Goal: Task Accomplishment & Management: Complete application form

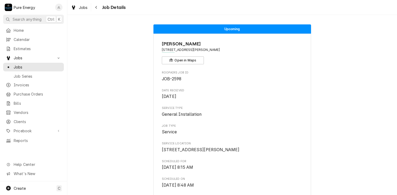
click at [35, 30] on span "Home" at bounding box center [38, 31] width 48 height 6
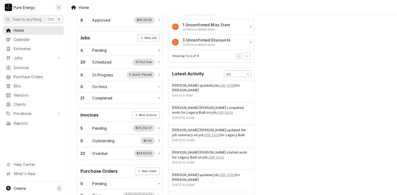
scroll to position [38, 0]
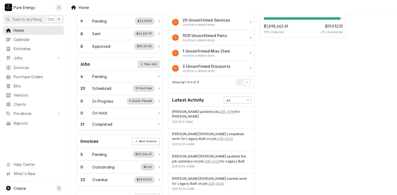
click at [150, 63] on link "New Job" at bounding box center [149, 64] width 22 height 7
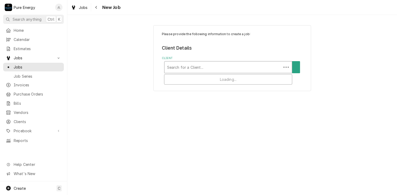
click at [188, 64] on div "Client" at bounding box center [223, 67] width 112 height 9
type input "Legacy"
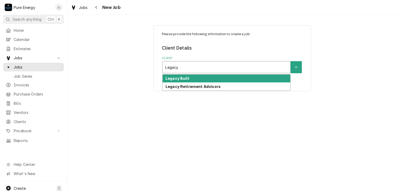
click at [181, 81] on div "Legacy Built" at bounding box center [227, 79] width 128 height 8
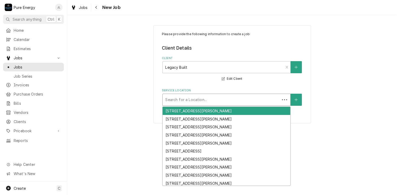
click at [183, 103] on div "Service Location" at bounding box center [221, 99] width 112 height 9
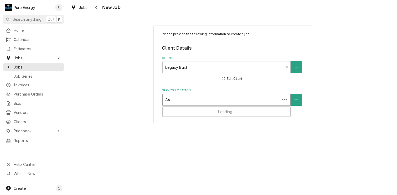
type input "A"
type input "Carbo"
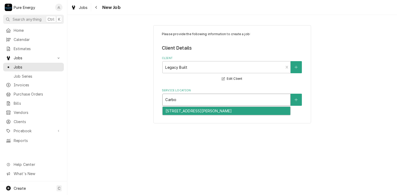
click at [184, 108] on div "[STREET_ADDRESS][PERSON_NAME]" at bounding box center [227, 111] width 128 height 8
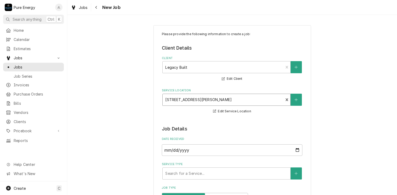
scroll to position [79, 0]
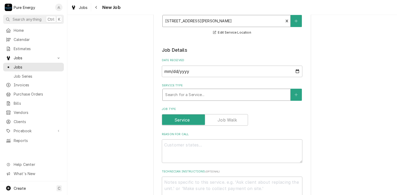
click at [201, 94] on div "Service Type" at bounding box center [226, 94] width 122 height 9
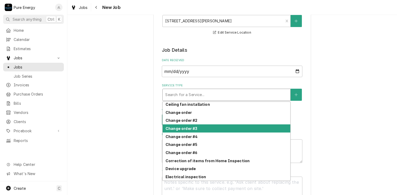
scroll to position [134, 0]
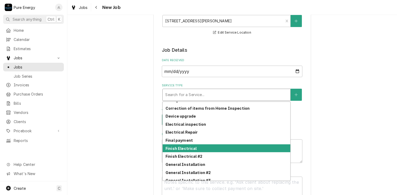
click at [194, 148] on div "Finish Electrical" at bounding box center [227, 148] width 128 height 8
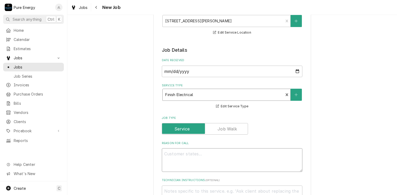
click at [182, 160] on textarea "Reason For Call" at bounding box center [232, 160] width 141 height 24
type textarea "x"
type textarea "I"
type textarea "x"
type textarea "In"
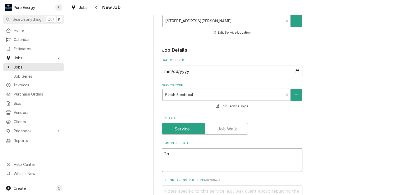
type textarea "x"
type textarea "Inst"
type textarea "x"
type textarea "Instal"
type textarea "x"
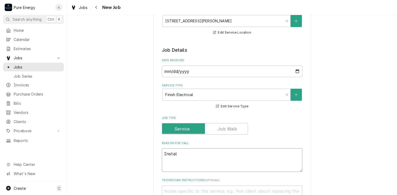
type textarea "Install"
type textarea "x"
type textarea "Install"
type textarea "x"
type textarea "Install th"
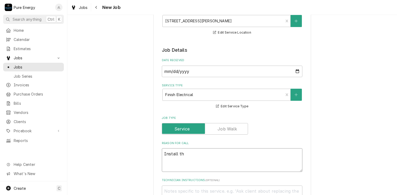
type textarea "x"
type textarea "Install the"
type textarea "x"
type textarea "Install the t"
type textarea "x"
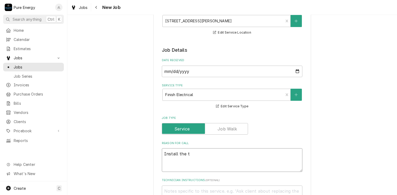
type textarea "Install the tw"
type textarea "x"
type textarea "Install the two"
type textarea "x"
type textarea "Install the two"
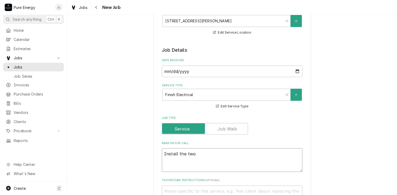
type textarea "x"
type textarea "Install the two l"
type textarea "x"
type textarea "Install the two li"
type textarea "x"
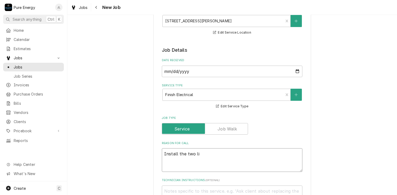
type textarea "Install the two lig"
type textarea "x"
type textarea "Install the two ligh"
type textarea "x"
type textarea "Install the two light"
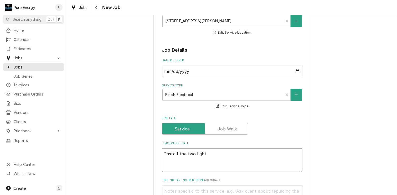
type textarea "x"
type textarea "Install the two light"
type textarea "x"
type textarea "Install the two light"
type textarea "x"
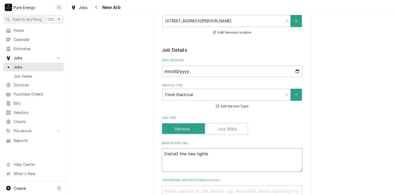
type textarea "Install the two lights"
type textarea "x"
type textarea "Install the two lights o"
type textarea "x"
type textarea "Install the two lights ov"
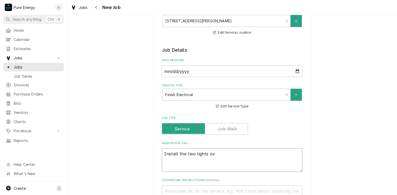
type textarea "x"
type textarea "Install the two lights ove"
type textarea "x"
type textarea "Install the two lights over"
type textarea "x"
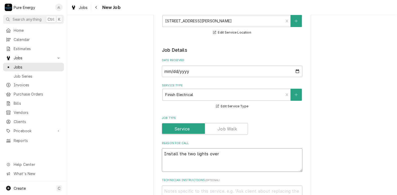
type textarea "Install the two lights over t"
type textarea "x"
type textarea "Install the two lights over th"
type textarea "x"
type textarea "Install the two lights over the"
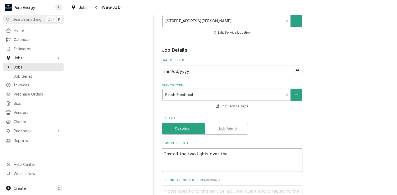
type textarea "x"
type textarea "Install the two lights over the"
type textarea "x"
type textarea "Install the two lights over the i"
type textarea "x"
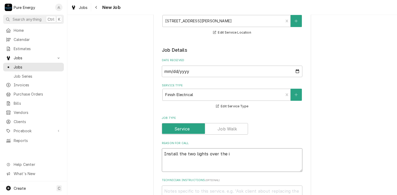
type textarea "Install the two lights over the"
type textarea "x"
type textarea "Install the two lights over the f"
type textarea "x"
type textarea "Install the two lights over the fi"
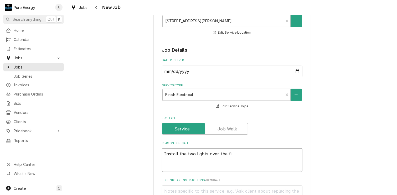
type textarea "x"
type textarea "Install the two lights over the fir"
type textarea "x"
type textarea "Install the two lights over the fire"
type textarea "x"
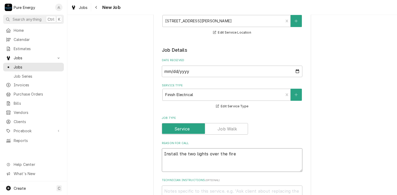
type textarea "Install the two lights over the firep"
type textarea "x"
type textarea "Install the two lights over the firepl"
type textarea "x"
type textarea "Install the two lights over the firepla"
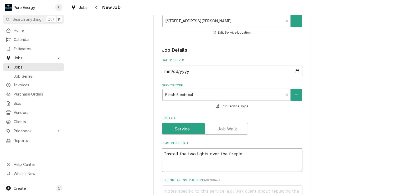
type textarea "x"
type textarea "Install the two lights over the fireplac"
type textarea "x"
type textarea "Install the two lights over the fireplace"
type textarea "x"
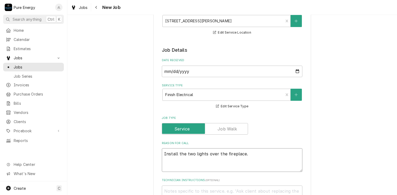
type textarea "Install the two lights over the fireplace."
type textarea "x"
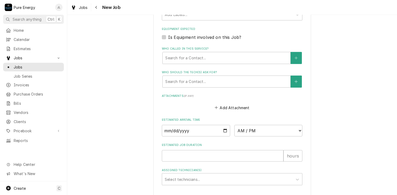
scroll to position [349, 0]
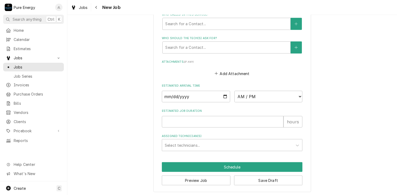
type textarea "Install the two lights over the fireplace."
click at [224, 95] on input "Date" at bounding box center [196, 97] width 68 height 12
type input "2025-10-17"
type textarea "x"
click at [298, 96] on select "AM / PM 6:00 AM 6:15 AM 6:30 AM 6:45 AM 7:00 AM 7:15 AM 7:30 AM 7:45 AM 8:00 AM…" at bounding box center [268, 97] width 68 height 12
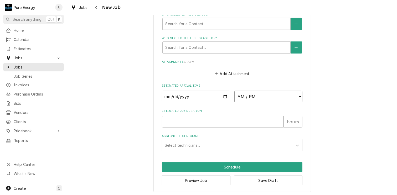
select select "14:00:00"
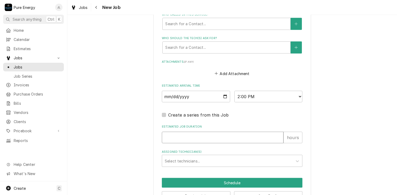
click at [188, 139] on input "Estimated Job Duration" at bounding box center [223, 138] width 122 height 12
type textarea "x"
type input "1"
type textarea "x"
type input "1.0"
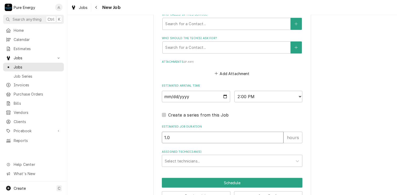
type textarea "x"
type input "1.0"
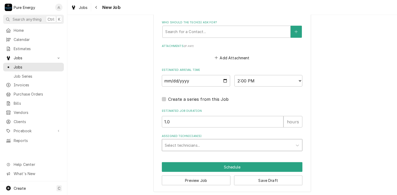
click at [203, 145] on div "Assigned Technician(s)" at bounding box center [227, 145] width 125 height 9
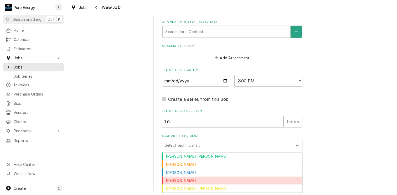
click at [191, 180] on div "James Linnenkamp" at bounding box center [232, 181] width 140 height 8
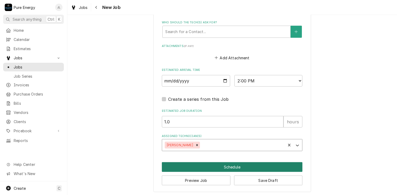
click at [219, 165] on button "Schedule" at bounding box center [232, 167] width 141 height 10
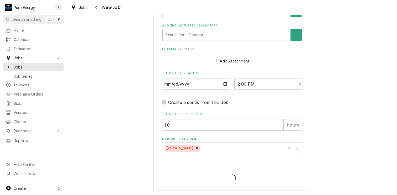
scroll to position [360, 0]
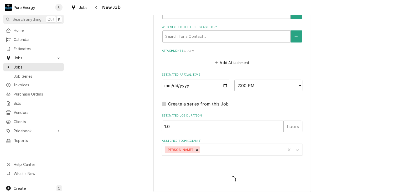
type textarea "x"
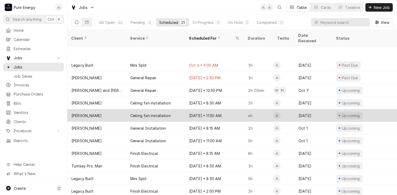
scroll to position [113, 0]
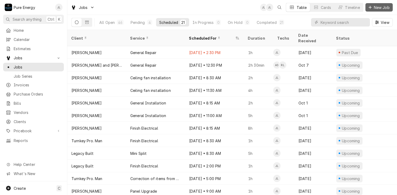
click at [379, 5] on span "New Job" at bounding box center [382, 8] width 18 height 6
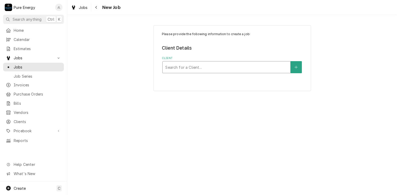
click at [195, 69] on div "Client" at bounding box center [226, 67] width 122 height 9
type input "Oso Libre"
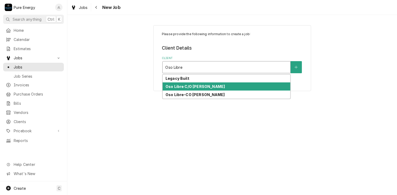
click at [195, 85] on strong "Oso Libre C/O [PERSON_NAME]" at bounding box center [194, 86] width 59 height 4
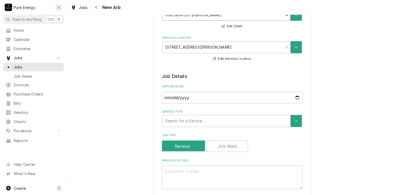
scroll to position [79, 0]
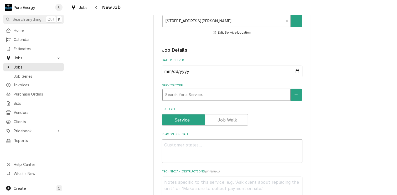
click at [194, 95] on div "Service Type" at bounding box center [226, 94] width 122 height 9
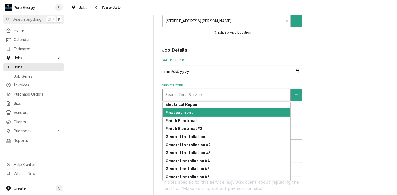
scroll to position [248, 0]
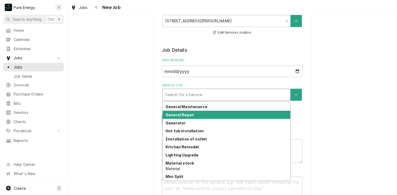
click at [198, 113] on div "General Repair" at bounding box center [227, 115] width 128 height 8
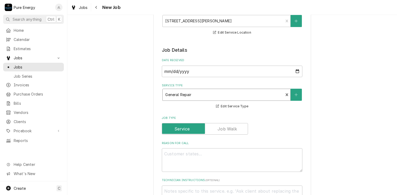
click at [178, 146] on div "Reason For Call" at bounding box center [232, 156] width 141 height 31
click at [181, 159] on textarea "Reason For Call" at bounding box center [232, 160] width 141 height 24
type textarea "x"
type textarea "B"
type textarea "x"
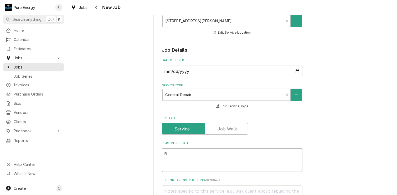
type textarea "Br"
type textarea "x"
type textarea "Bri"
type textarea "x"
type textarea "Brin"
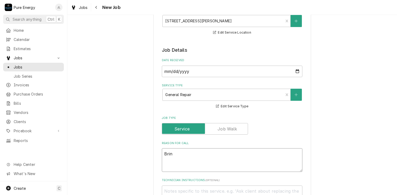
type textarea "x"
type textarea "Bring"
type textarea "x"
type textarea "Bring"
type textarea "x"
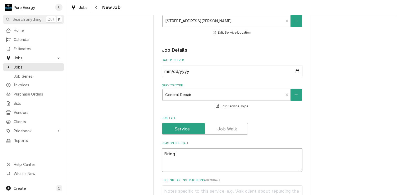
type textarea "Bring l"
type textarea "x"
type textarea "Bring li"
type textarea "x"
type textarea "Bring lig"
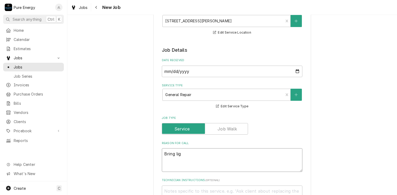
type textarea "x"
type textarea "Bring ligh"
type textarea "x"
type textarea "Bring light"
type textarea "x"
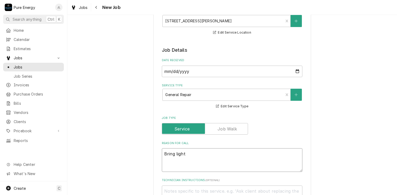
type textarea "Bring light I"
type textarea "x"
type textarea "Bring light I"
type textarea "x"
type textarea "Bring light I bo"
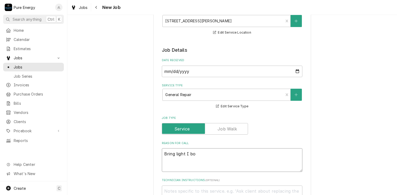
type textarea "x"
type textarea "Bring light I bou"
type textarea "x"
type textarea "Bring light I boug"
type textarea "x"
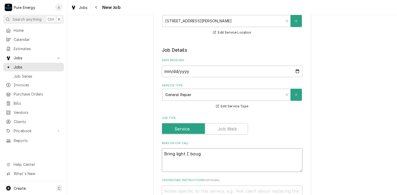
type textarea "Bring light I bough"
type textarea "x"
type textarea "Bring light I bought"
type textarea "x"
type textarea "Bring light I bought"
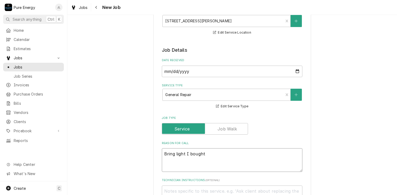
type textarea "x"
type textarea "Bring light I bought a"
type textarea "x"
type textarea "Bring light I bought an"
type textarea "x"
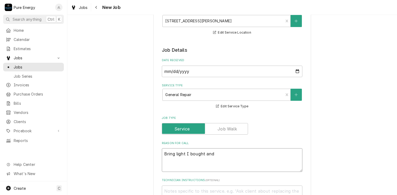
type textarea "Bring light I bought and"
type textarea "x"
type textarea "Bring light I bought and g"
type textarea "x"
type textarea "Bring light I bought and go"
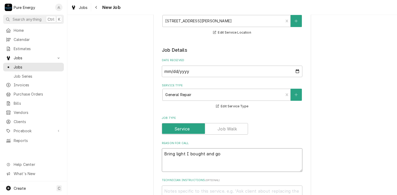
type textarea "x"
type textarea "Bring light I bought and g"
type textarea "x"
type textarea "Bring light I bought and go"
type textarea "x"
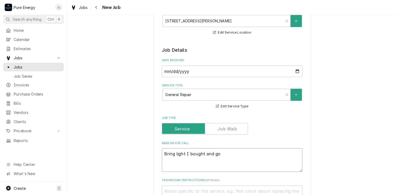
type textarea "Bring light I bought and go"
type textarea "x"
type textarea "Bring light I bought and go b"
type textarea "x"
type textarea "Bring light I bought and go ba"
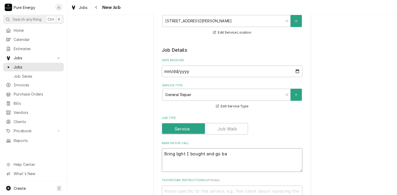
type textarea "x"
type textarea "Bring light I bought and go back"
type textarea "x"
type textarea "Bring light I bought and go back"
type textarea "x"
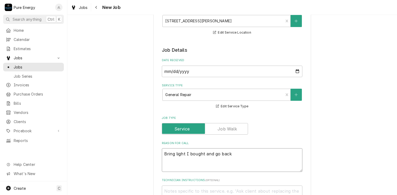
type textarea "Bring light I bought and go back a"
type textarea "x"
type textarea "Bring light I bought and go back an"
type textarea "x"
type textarea "Bring light I bought and go back and"
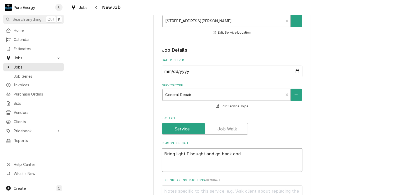
type textarea "x"
type textarea "Bring light I bought and go back and"
type textarea "x"
type textarea "Bring light I bought and go back and i"
type textarea "x"
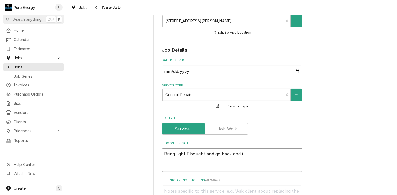
type textarea "Bring light I bought and go back and in"
type textarea "x"
type textarea "Bring light I bought and go back and inst"
type textarea "x"
type textarea "Bring light I bought and go back and insta"
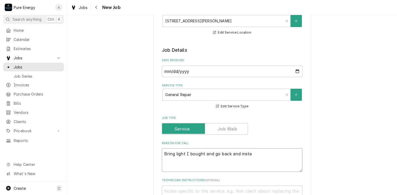
type textarea "x"
type textarea "Bring light I bought and go back and instal"
type textarea "x"
type textarea "Bring light I bought and go back and install"
type textarea "x"
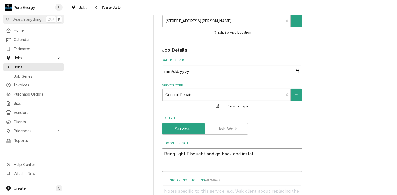
type textarea "Bring light I bought and go back and install."
type textarea "x"
type textarea "Bring light I bought and go back and install."
type textarea "x"
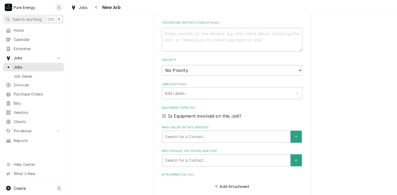
scroll to position [315, 0]
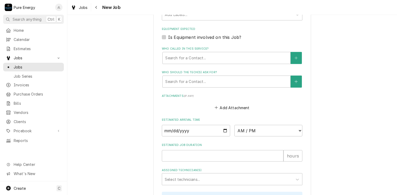
type textarea "Bring light I bought and go back and install."
click at [223, 129] on input "Date" at bounding box center [196, 131] width 68 height 12
type input "2025-10-20"
type textarea "x"
click at [299, 130] on select "AM / PM 6:00 AM 6:15 AM 6:30 AM 6:45 AM 7:00 AM 7:15 AM 7:30 AM 7:45 AM 8:00 AM…" at bounding box center [268, 131] width 68 height 12
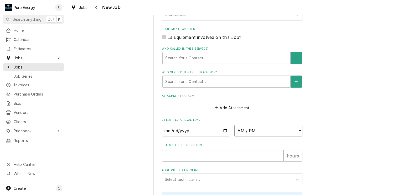
select select "12:00:00"
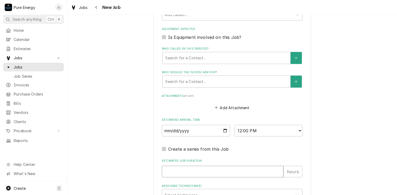
click at [198, 173] on input "Estimated Job Duration" at bounding box center [223, 172] width 122 height 12
type textarea "x"
type input "1"
type textarea "x"
type input "1.0"
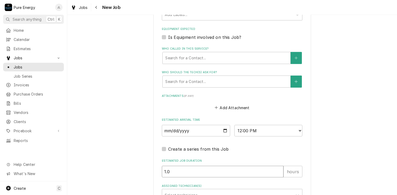
type textarea "x"
type input "1.0"
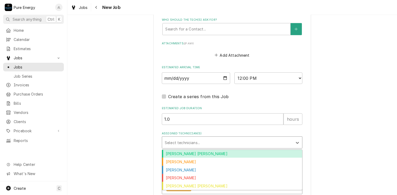
click at [206, 142] on div "Assigned Technician(s)" at bounding box center [227, 142] width 125 height 9
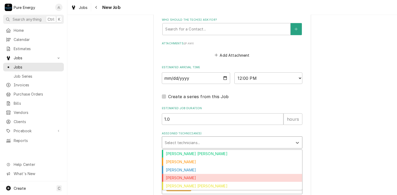
click at [195, 177] on div "James Linnenkamp" at bounding box center [232, 178] width 140 height 8
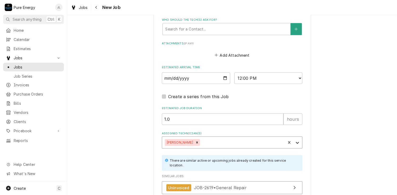
scroll to position [408, 0]
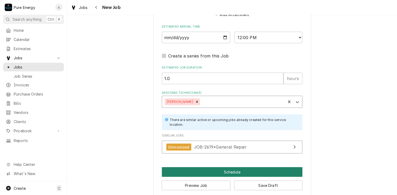
click at [258, 167] on button "Schedule" at bounding box center [232, 172] width 141 height 10
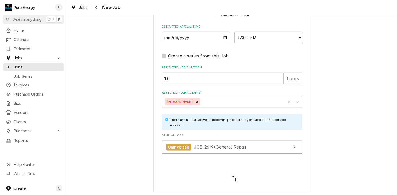
scroll to position [404, 0]
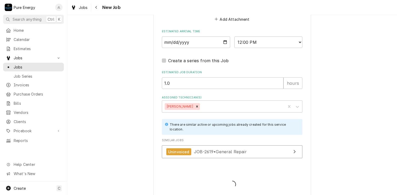
type textarea "x"
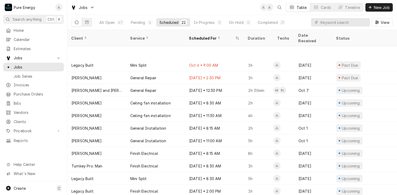
scroll to position [126, 0]
